Goal: Transaction & Acquisition: Purchase product/service

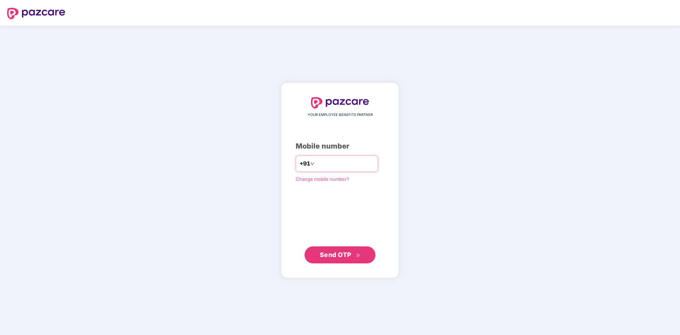
click at [331, 158] on input "number" at bounding box center [345, 163] width 58 height 11
type input "**********"
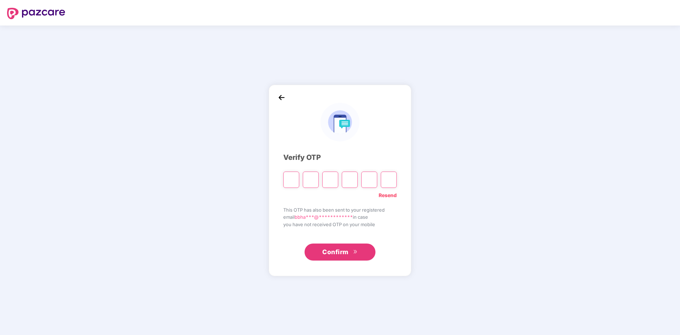
type input "*"
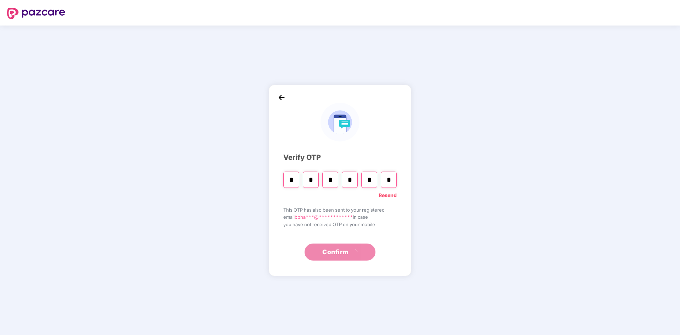
type input "*"
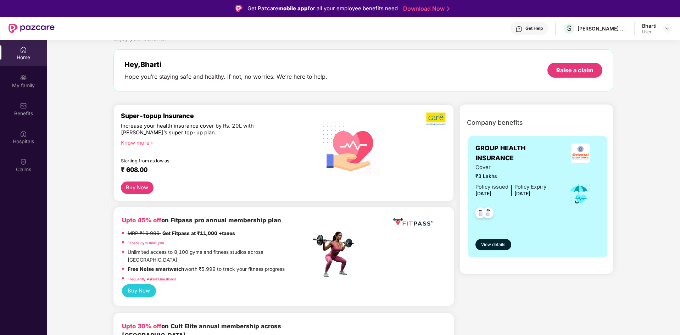
scroll to position [35, 0]
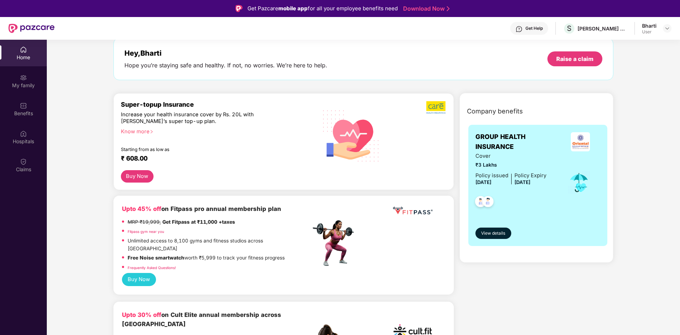
click at [143, 133] on div "Know more" at bounding box center [214, 130] width 186 height 5
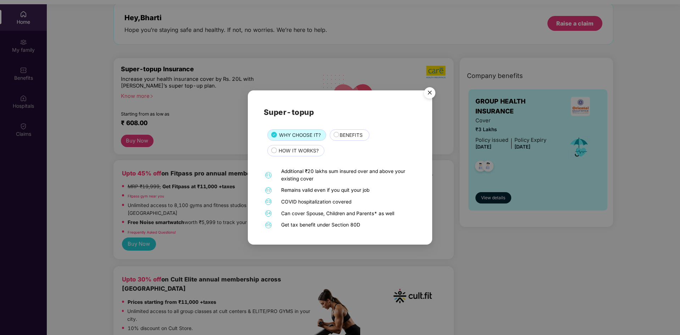
click at [361, 134] on span "BENEFITS" at bounding box center [351, 136] width 23 height 8
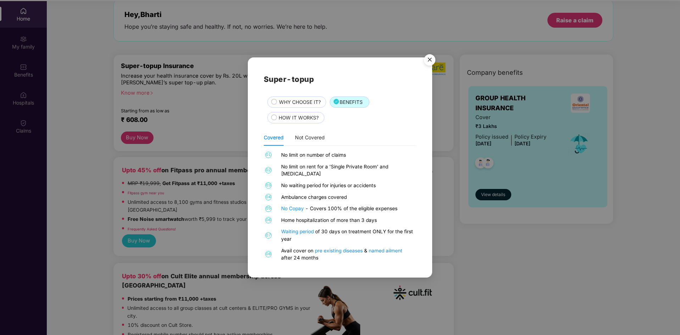
scroll to position [40, 0]
click at [280, 122] on span "HOW IT WORKS?" at bounding box center [299, 118] width 40 height 8
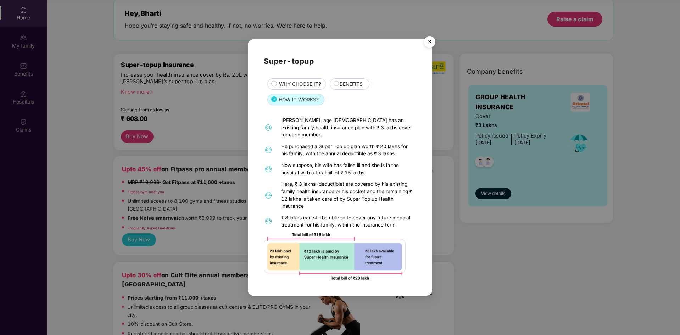
click at [311, 86] on span "WHY CHOOSE IT?" at bounding box center [300, 84] width 42 height 8
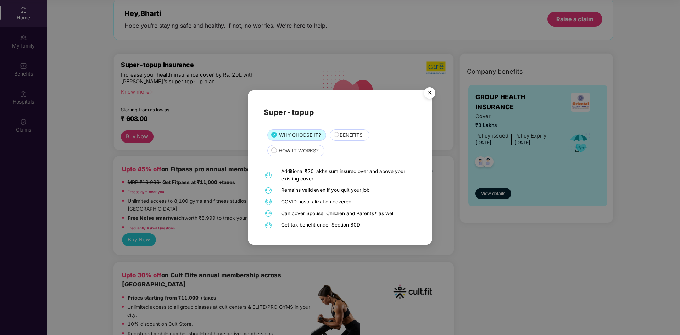
click at [346, 135] on span "BENEFITS" at bounding box center [351, 136] width 23 height 8
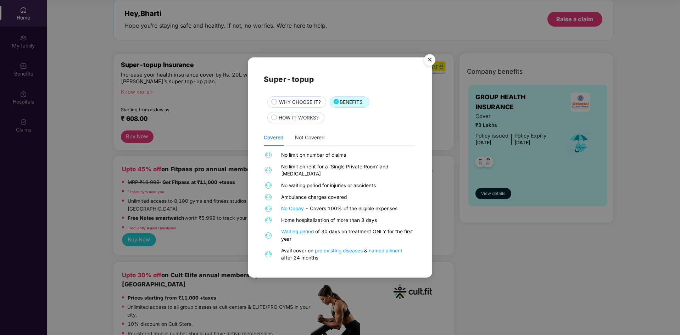
click at [428, 63] on img "Close" at bounding box center [430, 61] width 20 height 20
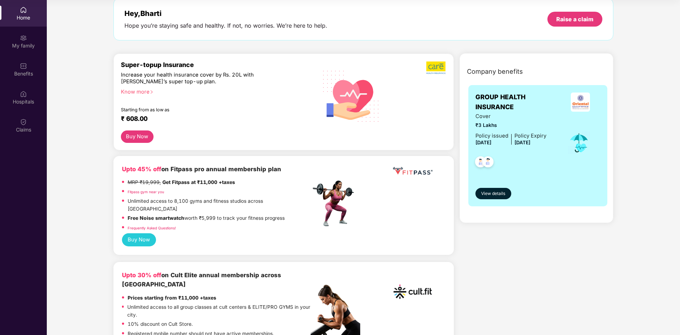
click at [136, 132] on button "Buy Now" at bounding box center [137, 136] width 33 height 12
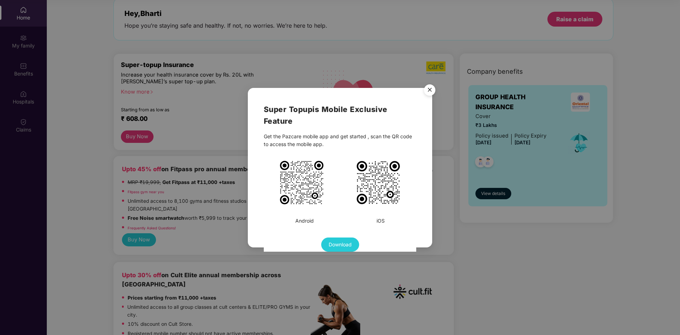
click at [431, 92] on img "Close" at bounding box center [430, 91] width 20 height 20
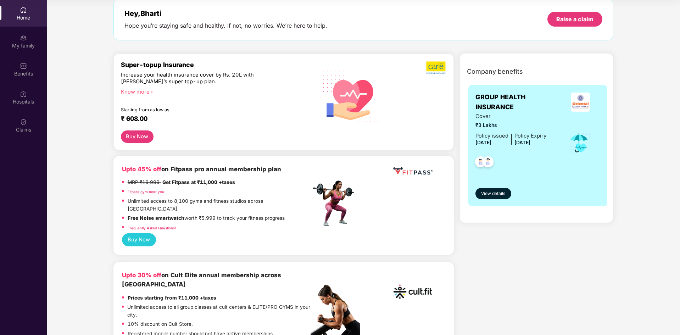
click at [370, 98] on img at bounding box center [351, 95] width 68 height 69
click at [137, 89] on div "Know more" at bounding box center [214, 91] width 186 height 5
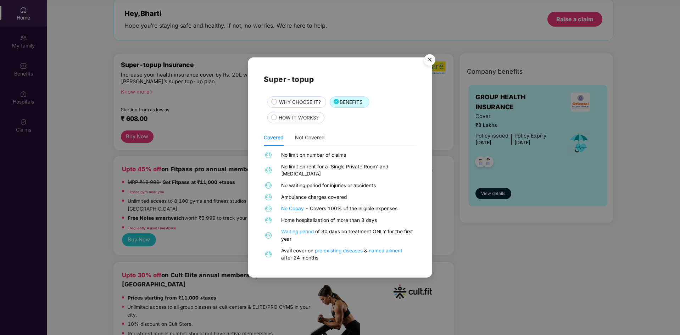
click at [302, 229] on link "Waiting period" at bounding box center [298, 232] width 34 height 6
